Goal: Transaction & Acquisition: Download file/media

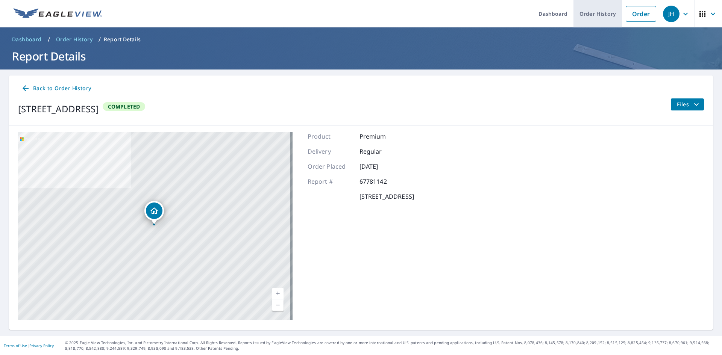
click at [599, 10] on link "Order History" at bounding box center [597, 13] width 49 height 27
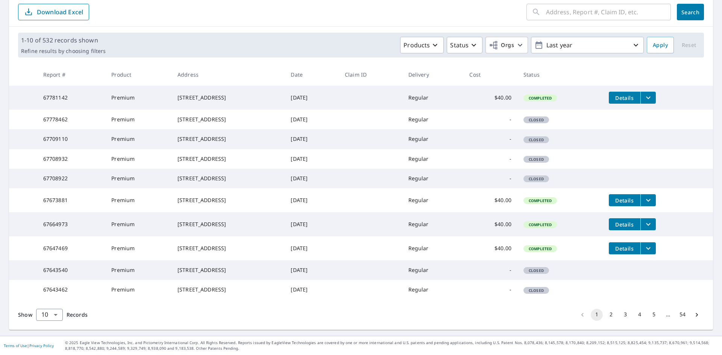
scroll to position [137, 0]
click at [605, 314] on button "2" at bounding box center [611, 315] width 12 height 12
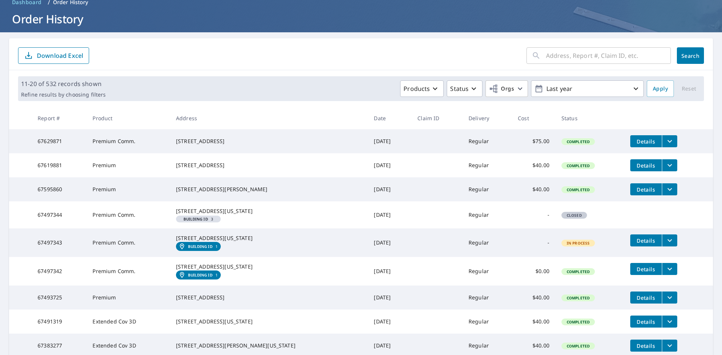
scroll to position [38, 0]
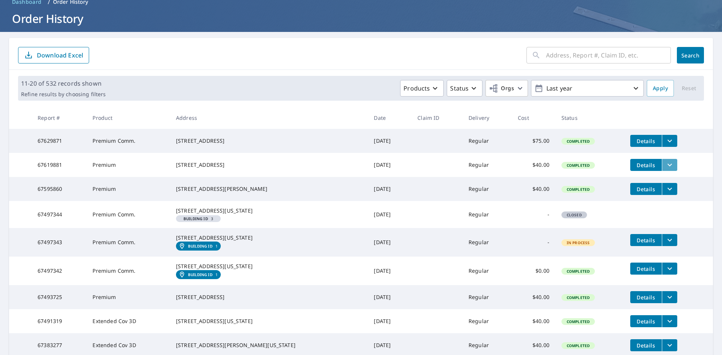
click at [665, 167] on icon "filesDropdownBtn-67619881" at bounding box center [669, 165] width 9 height 9
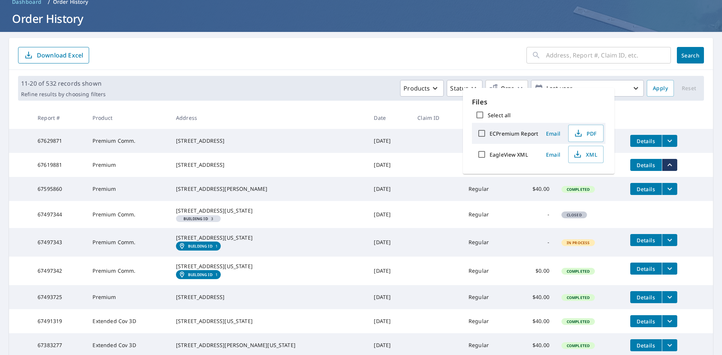
click at [482, 135] on input "ECPremium Report" at bounding box center [482, 134] width 16 height 16
checkbox input "true"
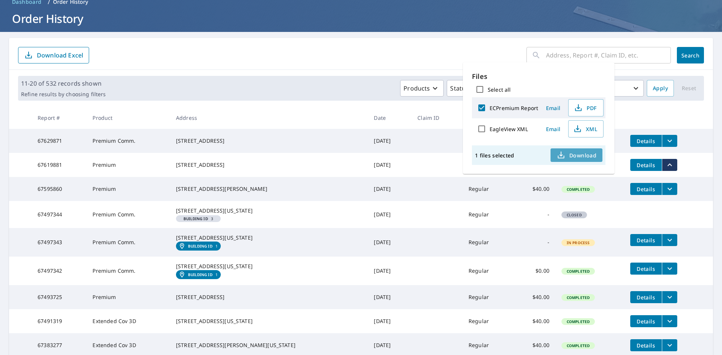
click at [573, 156] on span "Download" at bounding box center [577, 155] width 40 height 9
